Goal: Information Seeking & Learning: Learn about a topic

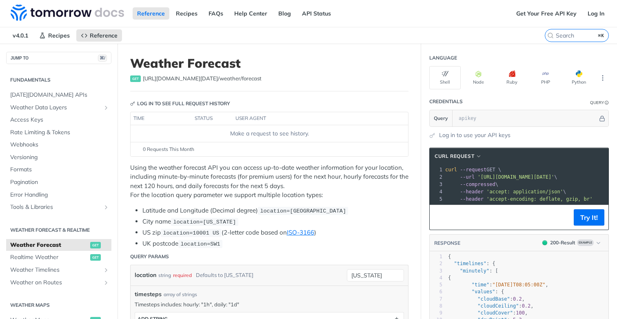
click at [302, 164] on p "Using the weather forecast API you can access up-to-date weather information fo…" at bounding box center [269, 181] width 278 height 37
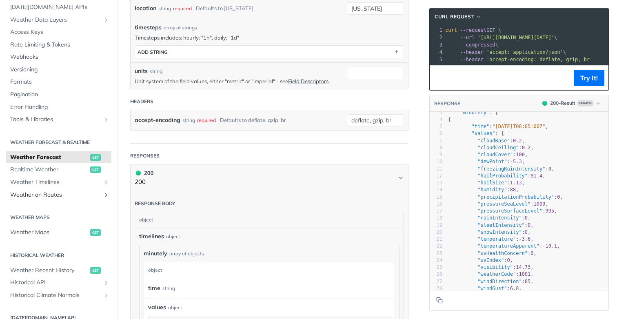
scroll to position [54, 0]
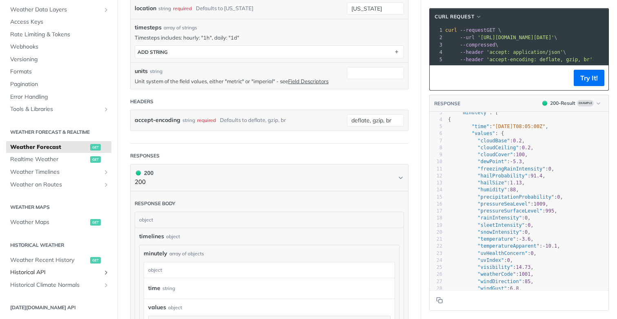
click at [55, 274] on span "Historical API" at bounding box center [55, 272] width 91 height 8
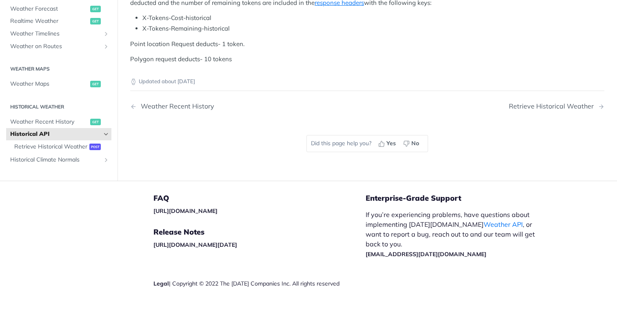
scroll to position [332, 0]
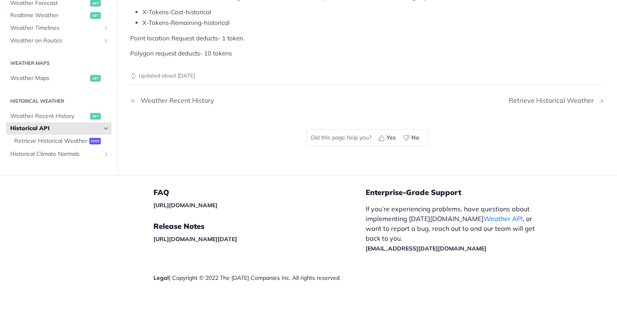
click at [253, 17] on li "X-Tokens-Cost-historical" at bounding box center [373, 12] width 462 height 9
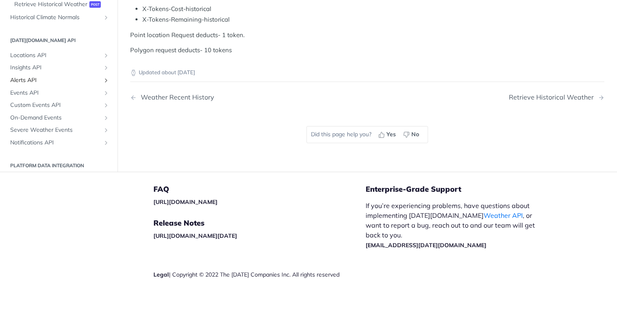
scroll to position [190, 0]
click at [55, 57] on span "Locations API" at bounding box center [55, 53] width 91 height 8
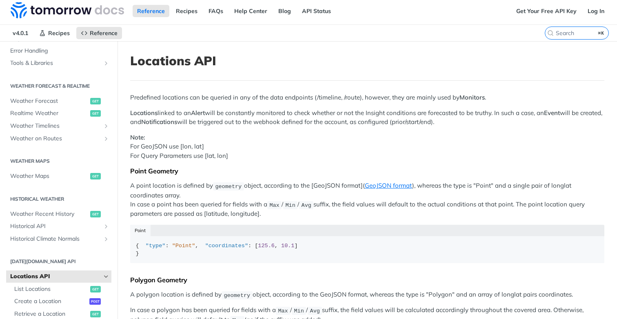
scroll to position [137, 0]
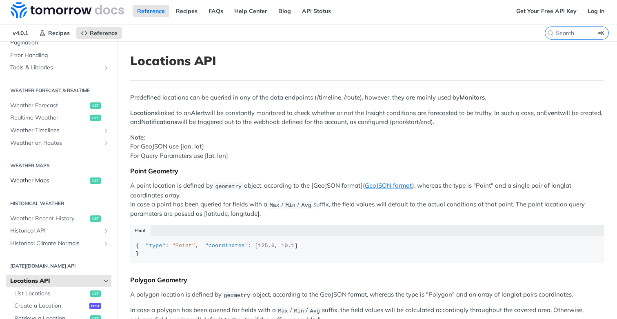
click at [51, 181] on span "Weather Maps" at bounding box center [49, 181] width 78 height 8
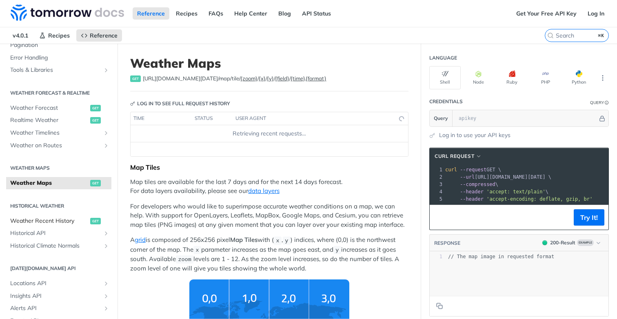
click at [57, 221] on span "Weather Recent History" at bounding box center [49, 221] width 78 height 8
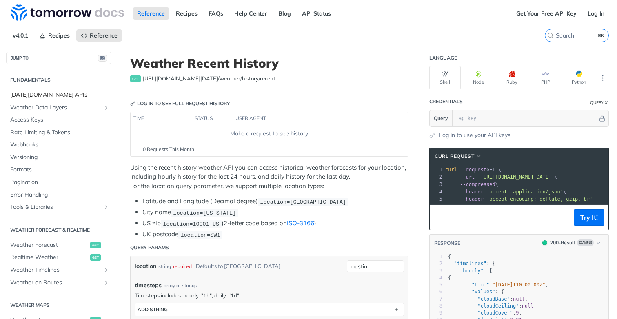
click at [52, 97] on span "[DATE][DOMAIN_NAME] APIs" at bounding box center [59, 95] width 99 height 8
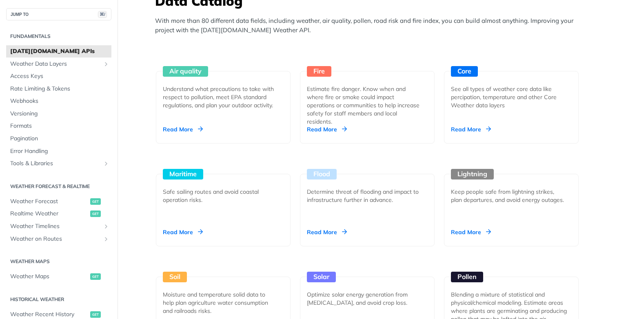
scroll to position [831, 0]
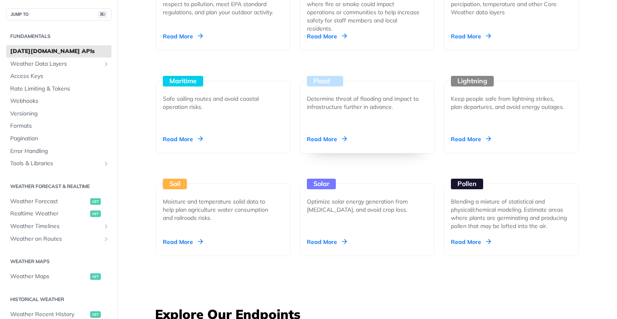
click at [338, 106] on div "Determine threat of flooding and impact to infrastructure further in advance." at bounding box center [364, 103] width 114 height 16
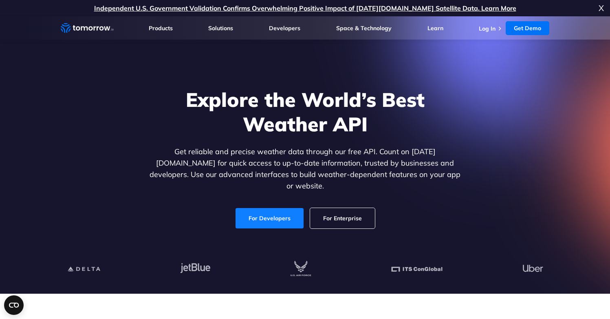
click at [261, 209] on link "For Developers" at bounding box center [270, 218] width 68 height 20
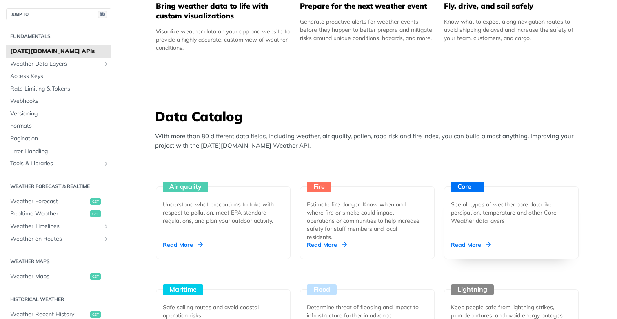
scroll to position [623, 0]
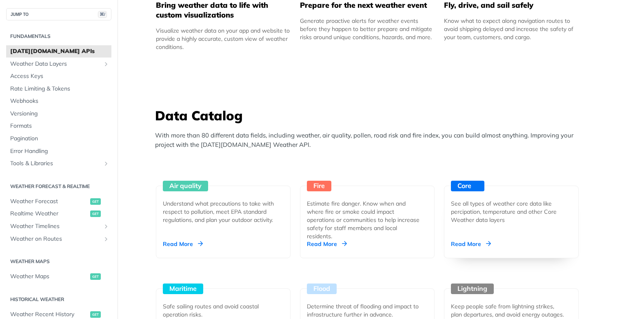
click at [473, 243] on div "Read More" at bounding box center [471, 244] width 40 height 8
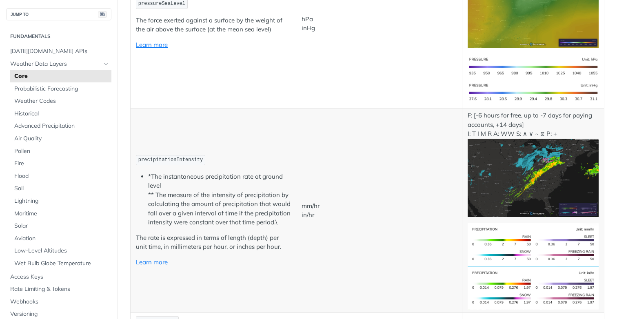
scroll to position [1370, 0]
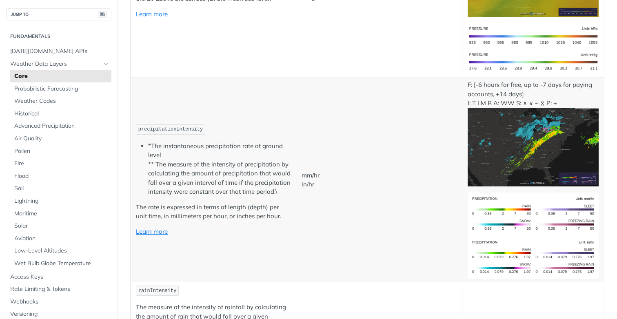
click at [181, 126] on span "precipitationIntensity" at bounding box center [170, 129] width 64 height 6
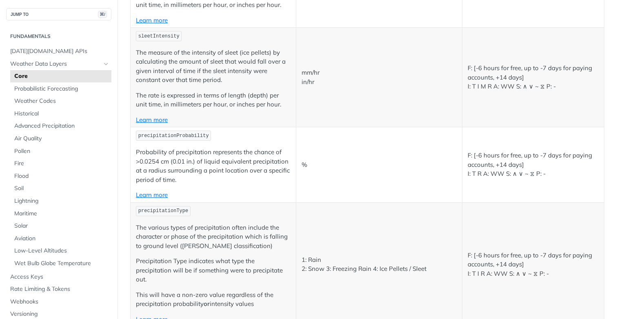
scroll to position [1925, 0]
click at [146, 228] on p "The various types of precipitation often include the character or phase of the …" at bounding box center [213, 236] width 155 height 28
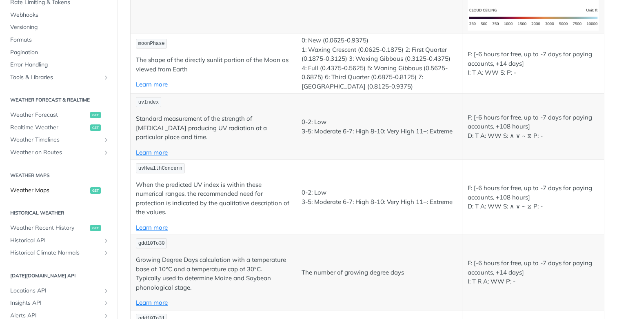
scroll to position [292, 0]
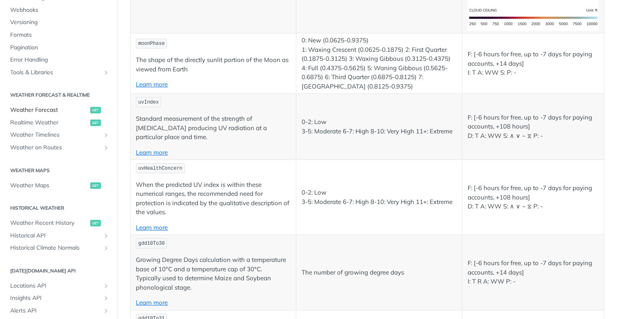
click at [40, 108] on span "Weather Forecast" at bounding box center [49, 110] width 78 height 8
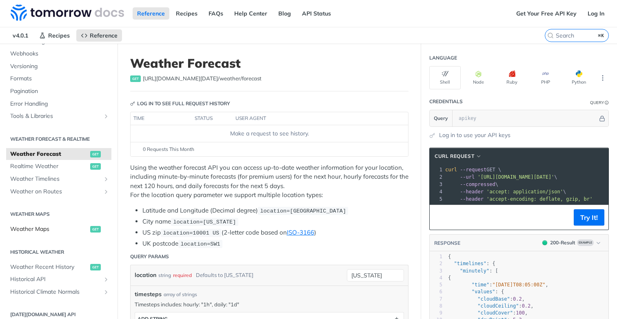
click at [45, 230] on span "Weather Maps" at bounding box center [49, 229] width 78 height 8
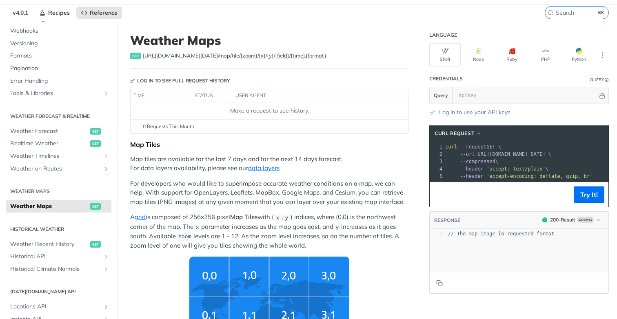
scroll to position [20, 0]
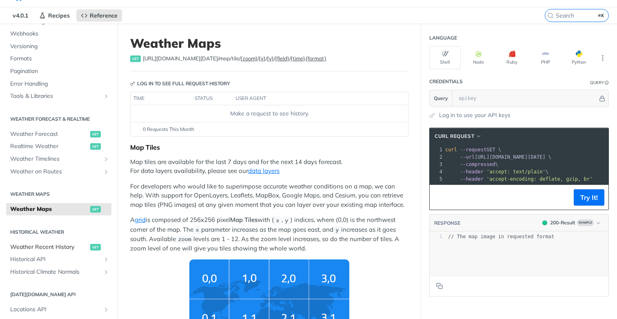
click at [24, 249] on span "Weather Recent History" at bounding box center [49, 247] width 78 height 8
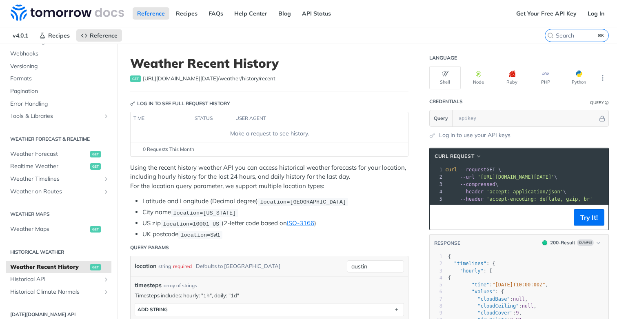
click at [206, 225] on span "location=10001 US" at bounding box center [191, 224] width 56 height 6
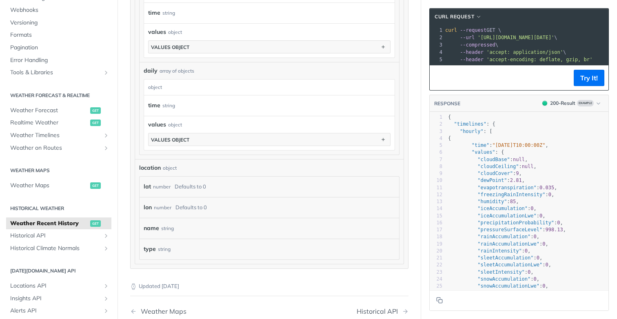
scroll to position [531, 0]
click at [144, 188] on label "lat" at bounding box center [147, 188] width 7 height 12
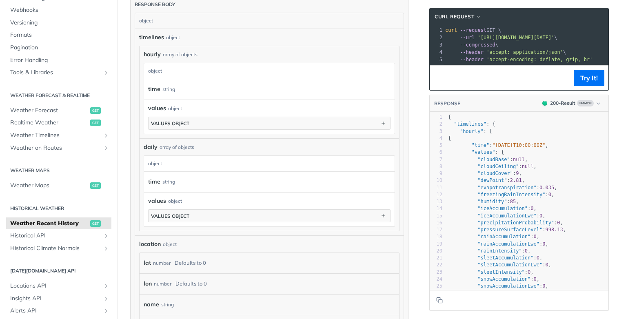
scroll to position [449, 0]
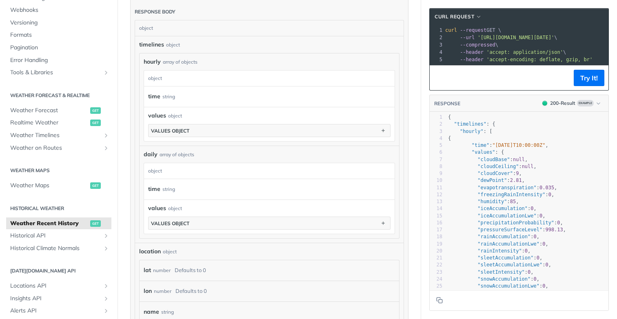
click at [164, 156] on div "array of objects" at bounding box center [176, 154] width 35 height 7
click at [163, 154] on div "array of objects" at bounding box center [176, 154] width 35 height 7
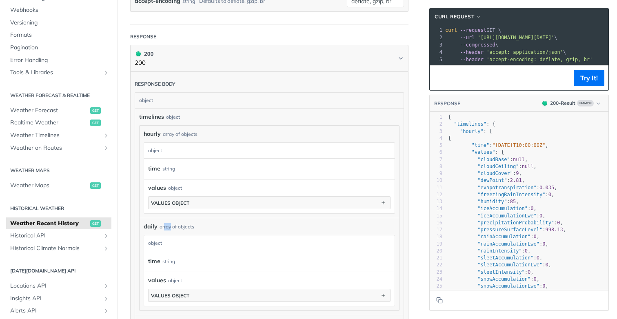
scroll to position [362, 0]
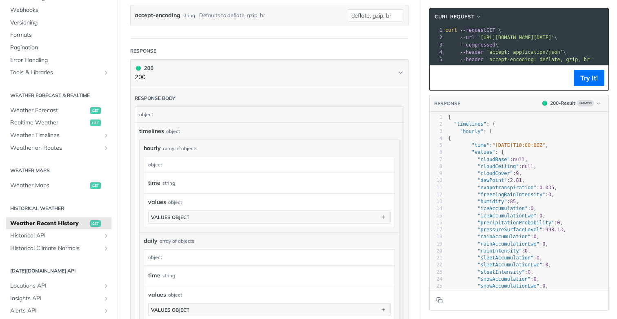
click at [162, 153] on div "hourly object time string values object values object" at bounding box center [269, 190] width 251 height 75
click at [161, 150] on div "hourly array of objects" at bounding box center [269, 148] width 251 height 9
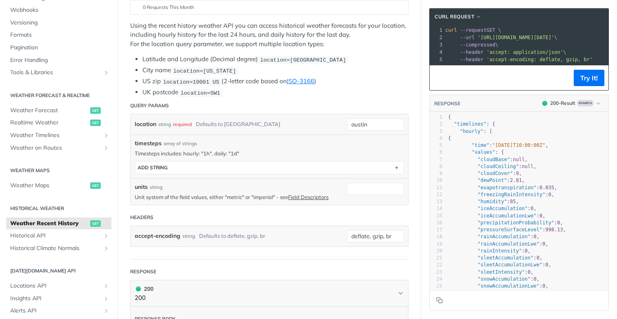
scroll to position [0, 0]
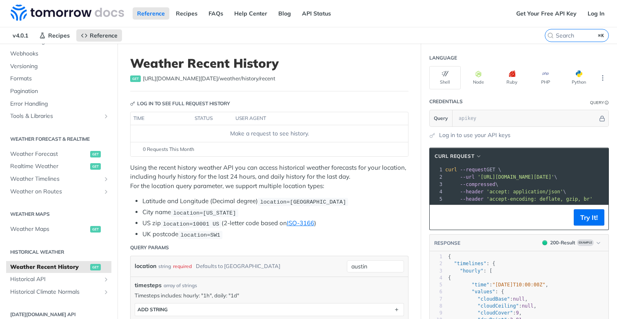
click at [169, 174] on p "Using the recent history weather API you can access historical weather forecast…" at bounding box center [269, 177] width 278 height 28
click at [179, 189] on p "Using the recent history weather API you can access historical weather forecast…" at bounding box center [269, 177] width 278 height 28
click at [182, 179] on p "Using the recent history weather API you can access historical weather forecast…" at bounding box center [269, 177] width 278 height 28
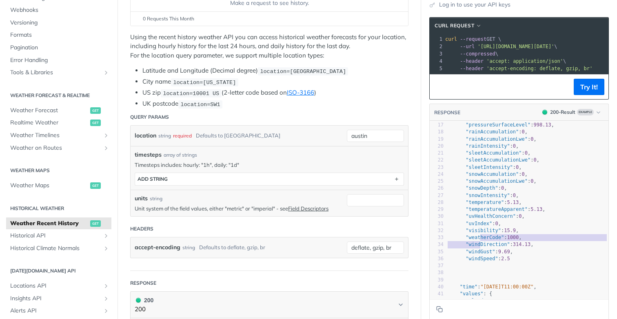
type textarea "bility": 15.9, "weatherCode": 1000, "wind"
drag, startPoint x: 471, startPoint y: 250, endPoint x: 473, endPoint y: 235, distance: 15.2
click at [473, 235] on div "1 { 2 "timelines" : { 3 "hourly" : [ 4 { 5 "time" : "2023-01-25T10:00:00Z" , 6 …" at bounding box center [521, 185] width 174 height 352
type textarea "dex": 0, "visi"
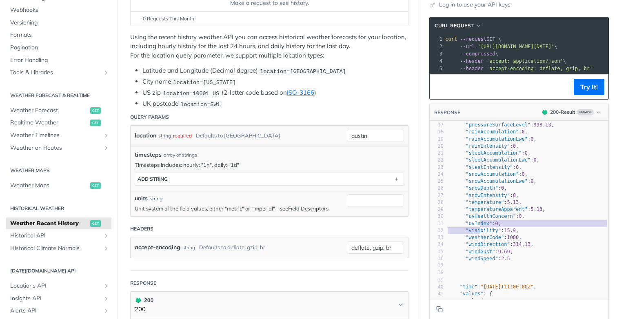
drag, startPoint x: 472, startPoint y: 228, endPoint x: 473, endPoint y: 236, distance: 7.4
click at [473, 236] on div "1 { 2 "timelines" : { 3 "hourly" : [ 4 { 5 "time" : "2023-01-25T10:00:00Z" , 6 …" at bounding box center [521, 185] width 174 height 352
type textarea "atureApparent": 5.13, "uvHealthConcern": 0, "uvIn"
drag, startPoint x: 474, startPoint y: 231, endPoint x: 477, endPoint y: 213, distance: 18.3
click at [477, 214] on div "1 { 2 "timelines" : { 3 "hourly" : [ 4 { 5 "time" : "2023-01-25T10:00:00Z" , 6 …" at bounding box center [521, 185] width 174 height 352
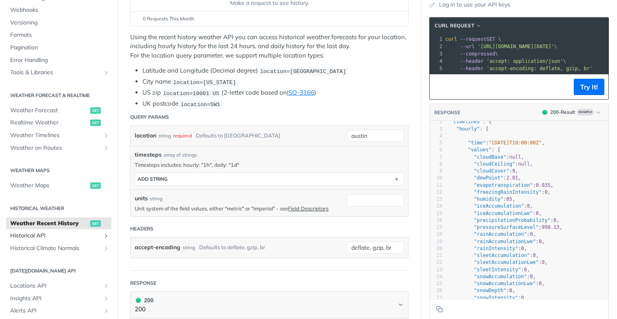
click at [48, 237] on span "Historical API" at bounding box center [55, 236] width 91 height 8
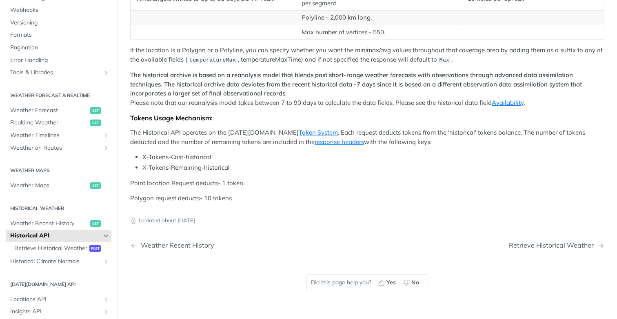
click at [184, 64] on p "If the location is a Polygon or a Polyline, you can specify whether you want th…" at bounding box center [367, 55] width 474 height 19
click at [180, 64] on p "If the location is a Polygon or a Polyline, you can specify whether you want th…" at bounding box center [367, 55] width 474 height 19
click at [71, 221] on span "Weather Recent History" at bounding box center [49, 223] width 78 height 8
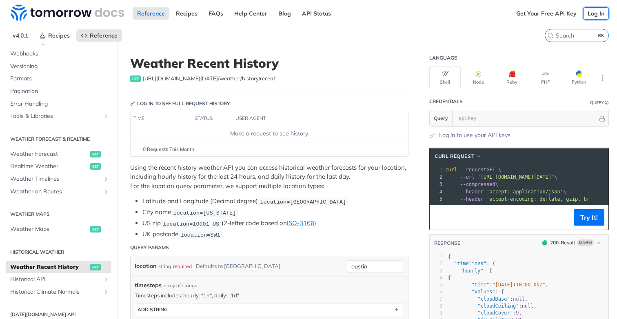
click at [592, 15] on link "Log In" at bounding box center [596, 13] width 26 height 12
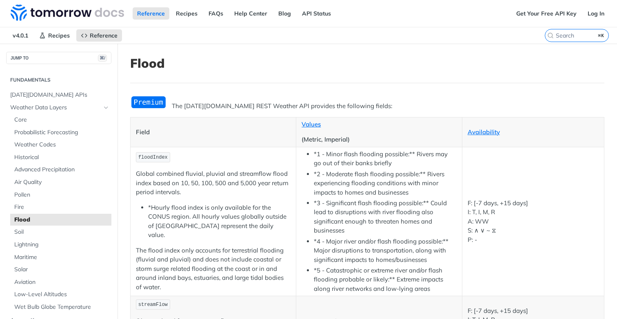
scroll to position [7, 0]
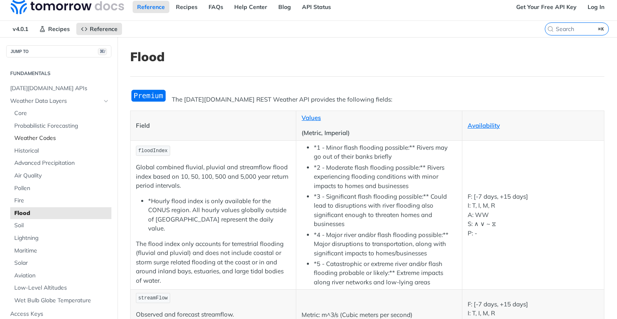
click at [43, 139] on span "Weather Codes" at bounding box center [61, 138] width 95 height 8
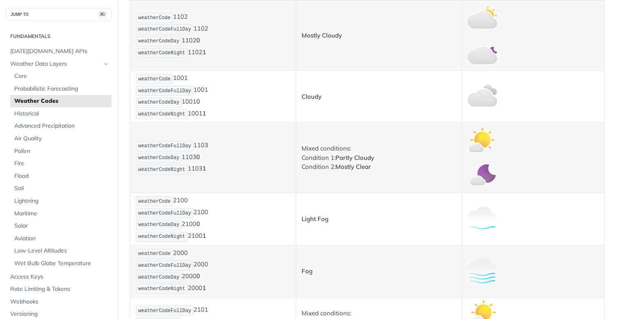
scroll to position [590, 0]
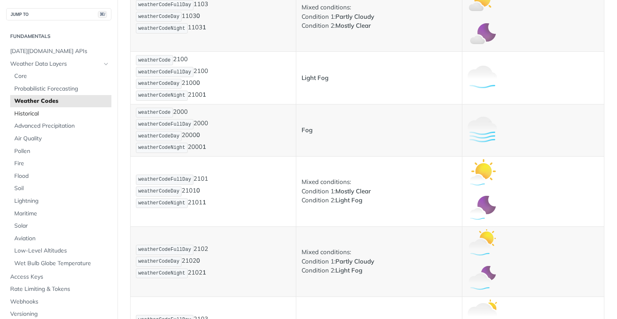
click at [44, 113] on span "Historical" at bounding box center [61, 114] width 95 height 8
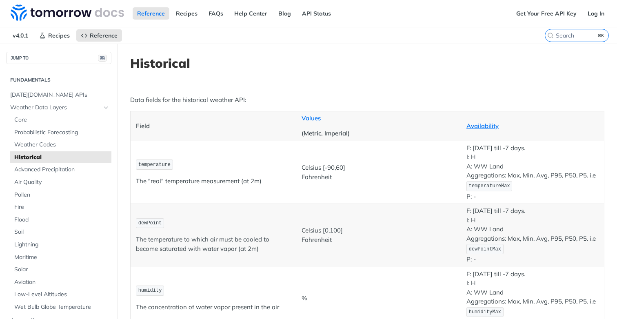
click at [257, 129] on p "Field" at bounding box center [213, 126] width 155 height 9
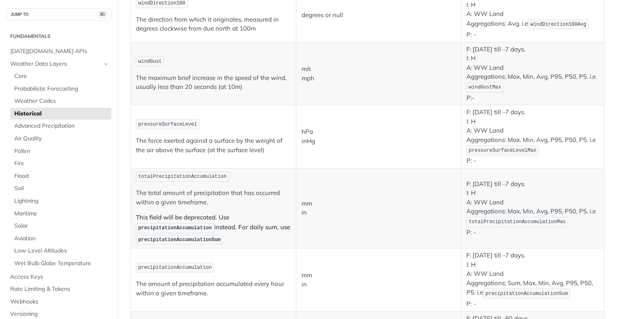
scroll to position [517, 0]
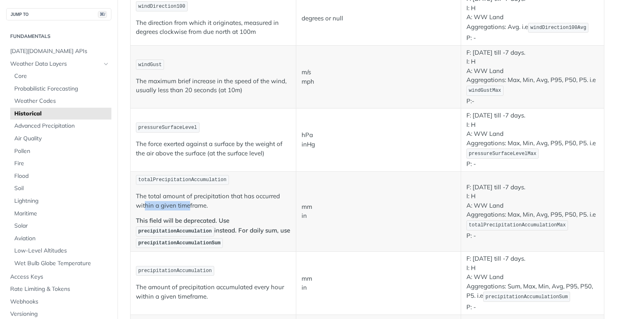
drag, startPoint x: 144, startPoint y: 203, endPoint x: 188, endPoint y: 202, distance: 43.6
click at [188, 202] on p "The total amount of precipitation that has occurred within a given timeframe." at bounding box center [213, 201] width 155 height 18
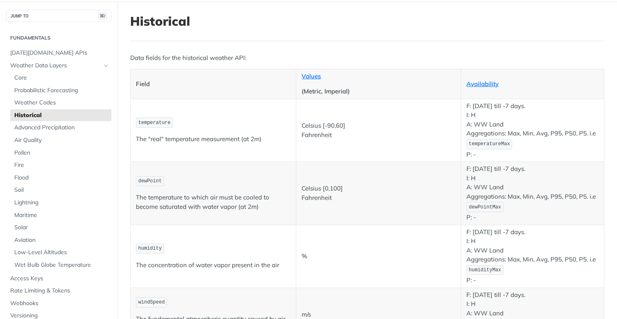
scroll to position [0, 0]
